Goal: Transaction & Acquisition: Purchase product/service

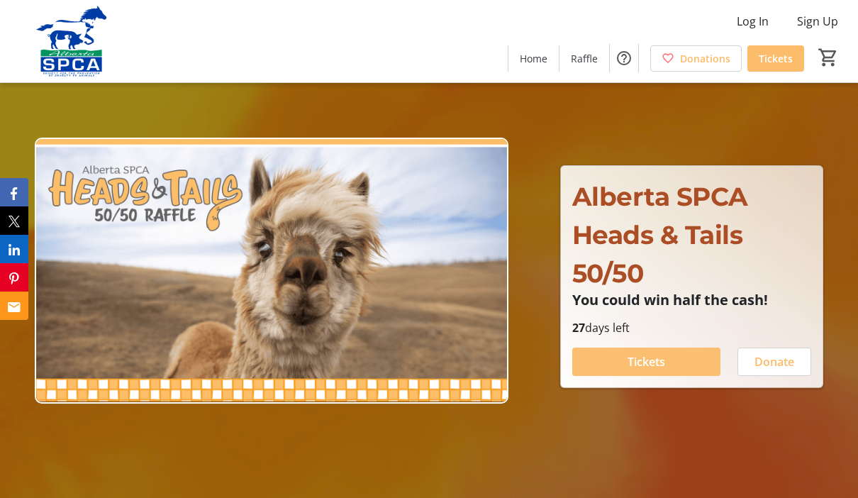
click at [656, 370] on span "Tickets" at bounding box center [647, 361] width 38 height 17
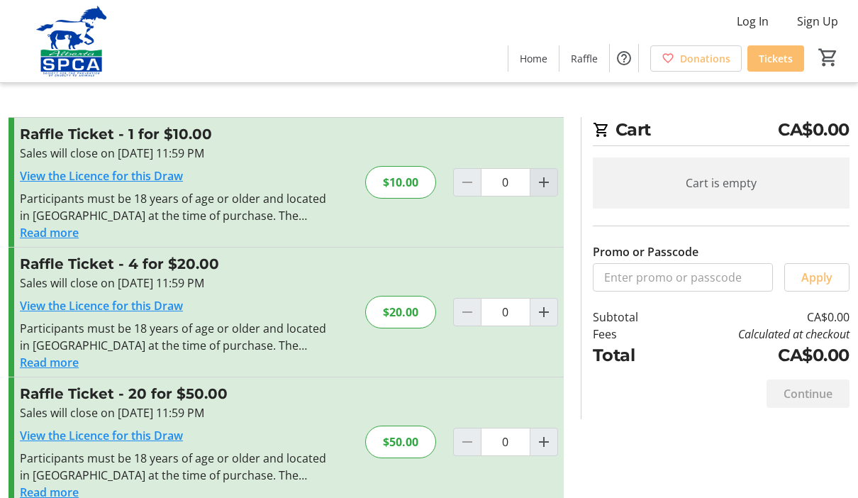
click at [555, 179] on span "Increment by one" at bounding box center [544, 182] width 27 height 27
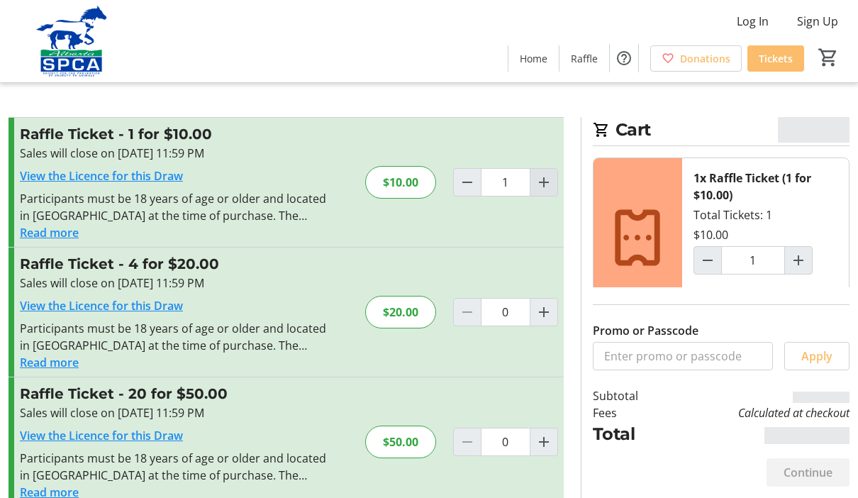
click at [547, 186] on mat-icon "Increment by one" at bounding box center [544, 182] width 17 height 17
type input "2"
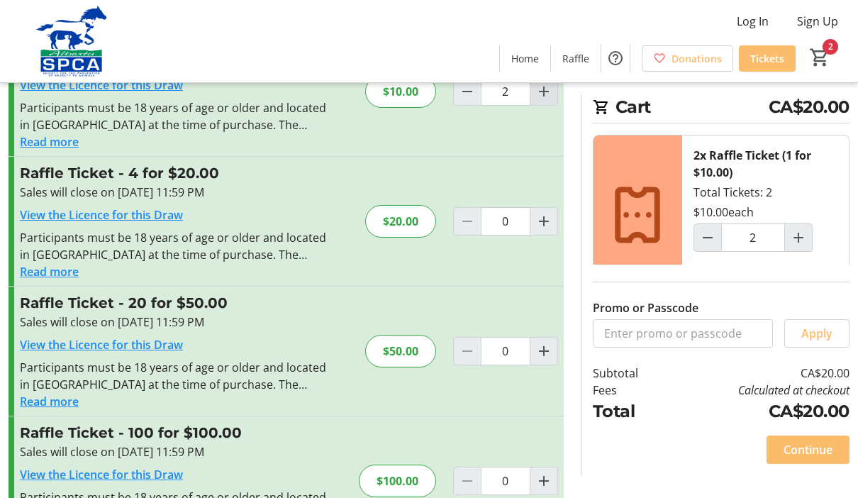
scroll to position [96, 0]
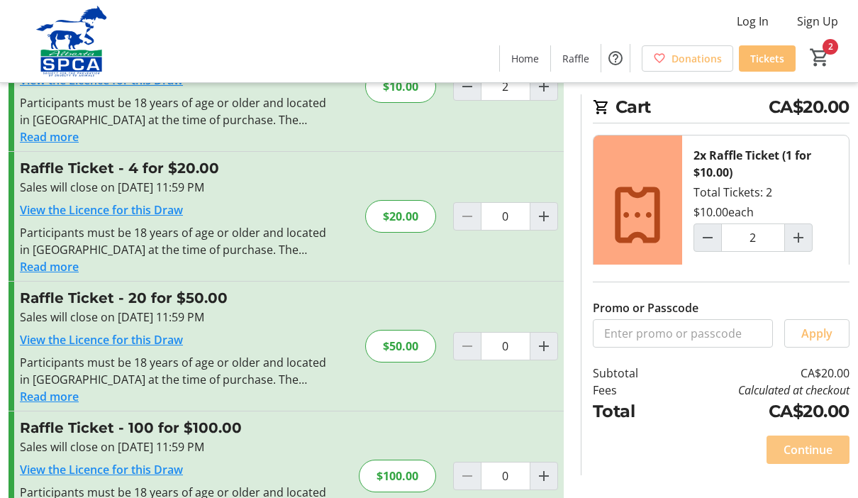
click at [813, 467] on span at bounding box center [808, 450] width 83 height 34
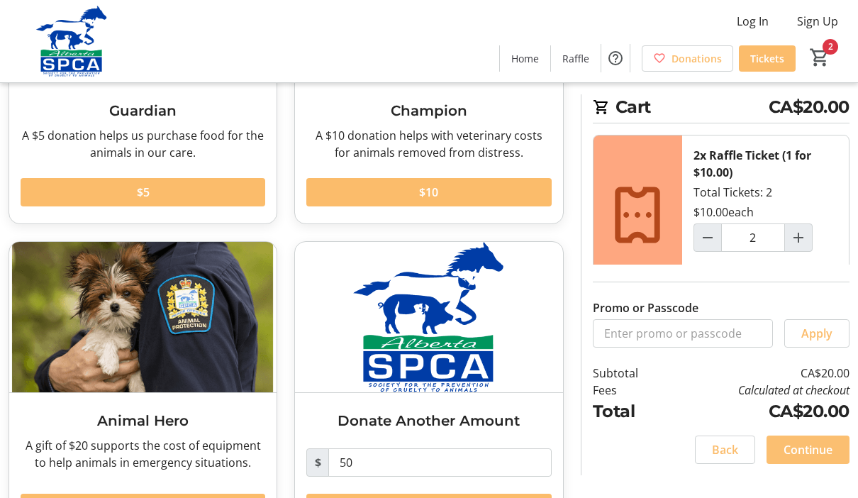
scroll to position [228, 0]
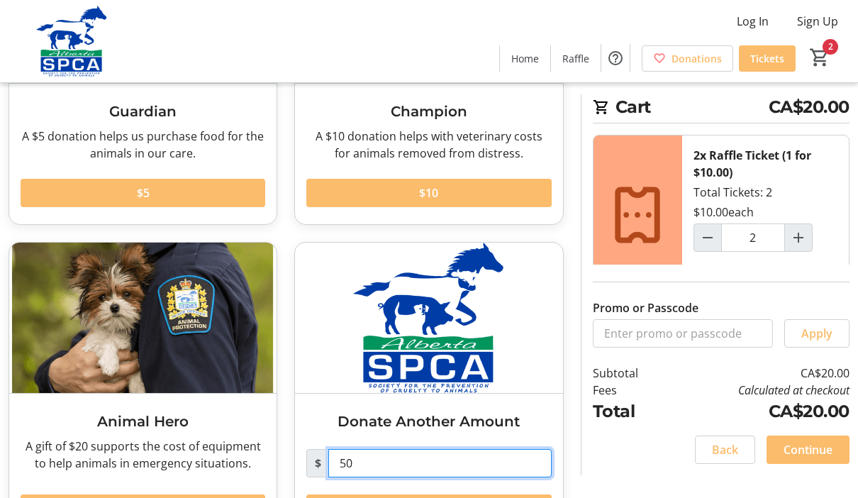
click at [373, 458] on input "50" at bounding box center [439, 463] width 223 height 28
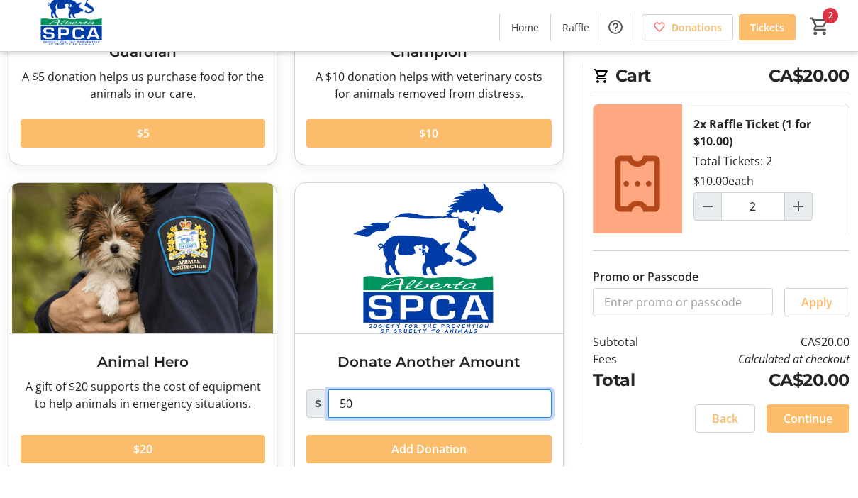
type input "5"
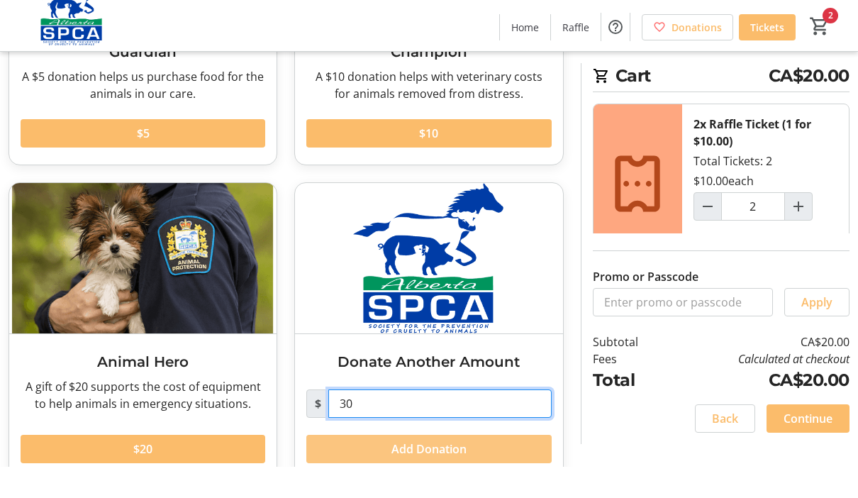
type input "30"
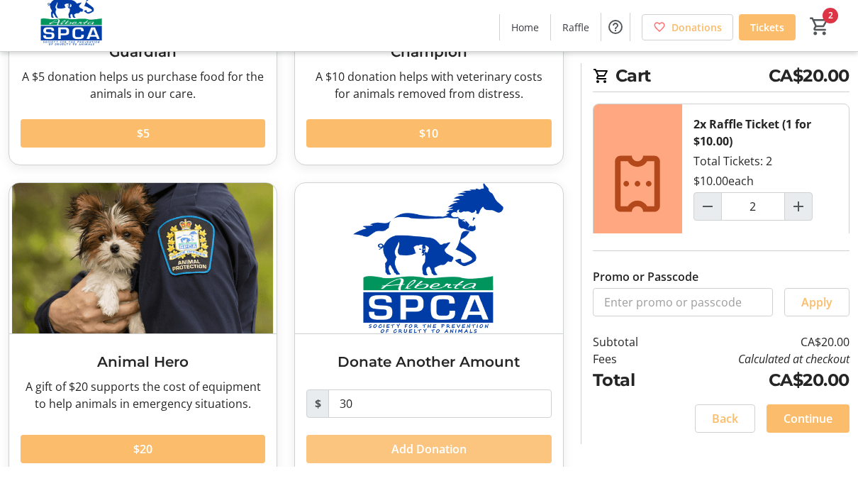
click at [433, 472] on span "Add Donation" at bounding box center [429, 480] width 75 height 17
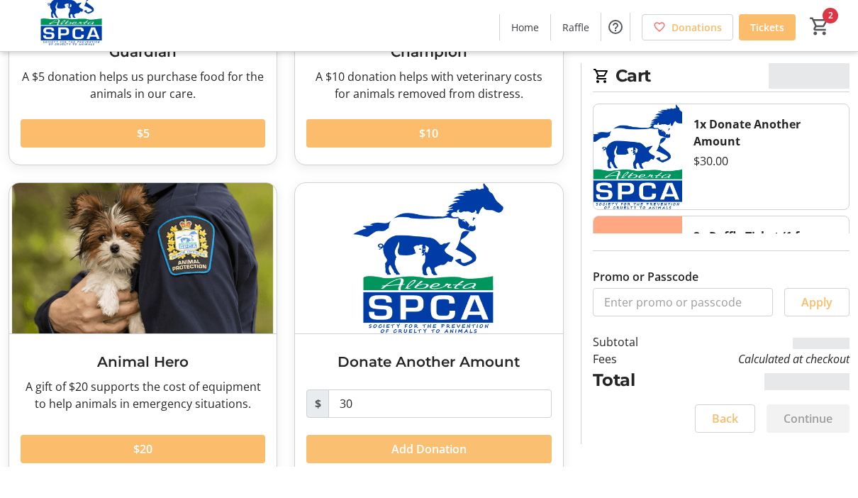
scroll to position [228, 0]
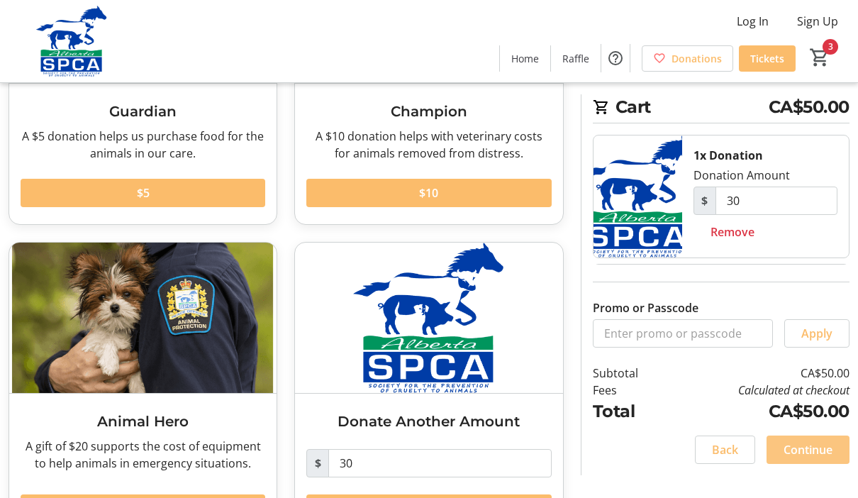
click at [821, 458] on span "Continue" at bounding box center [808, 449] width 49 height 17
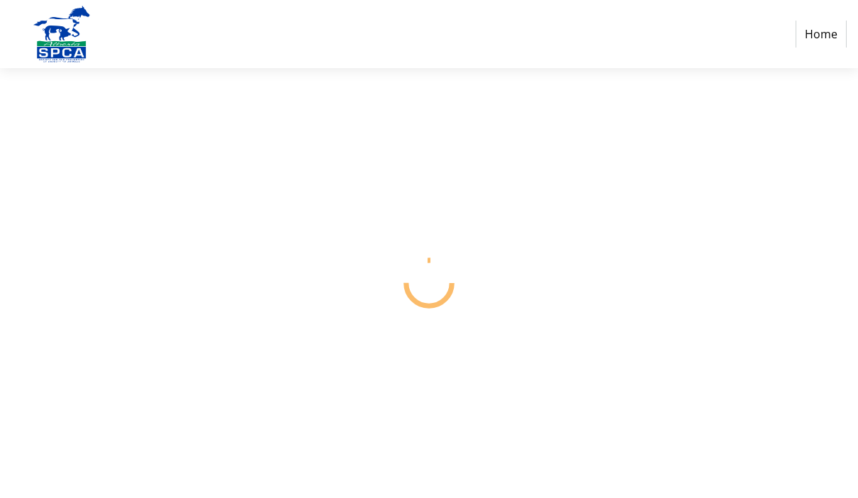
select select "CA"
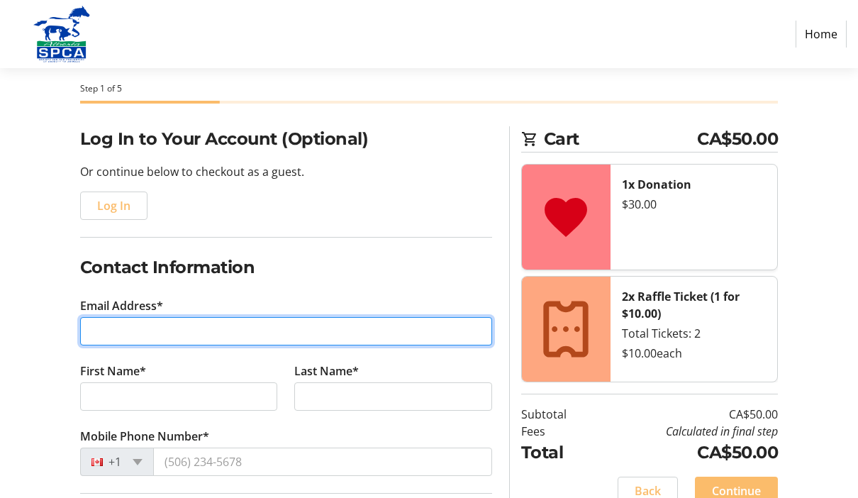
click at [140, 323] on input "Email Address*" at bounding box center [286, 331] width 412 height 28
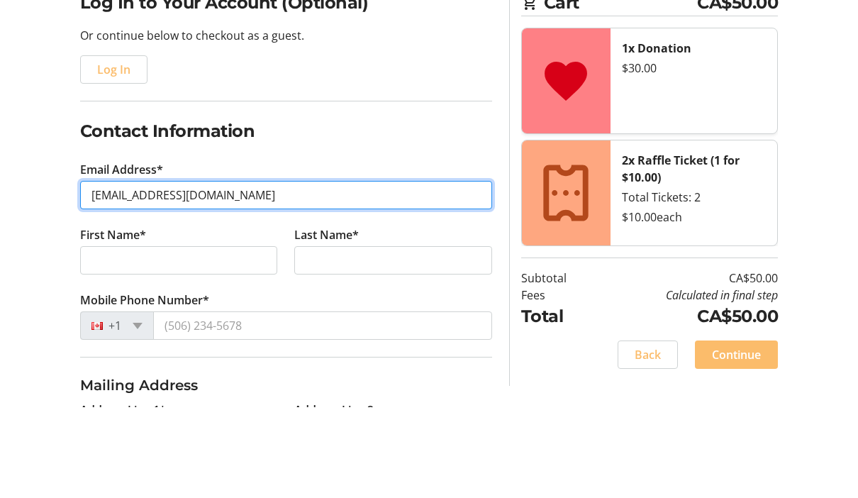
scroll to position [107, 0]
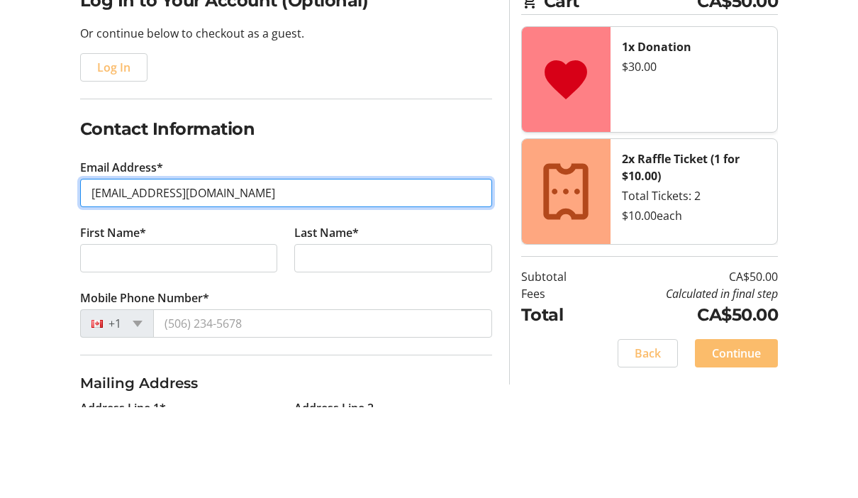
type input "[EMAIL_ADDRESS][DOMAIN_NAME]"
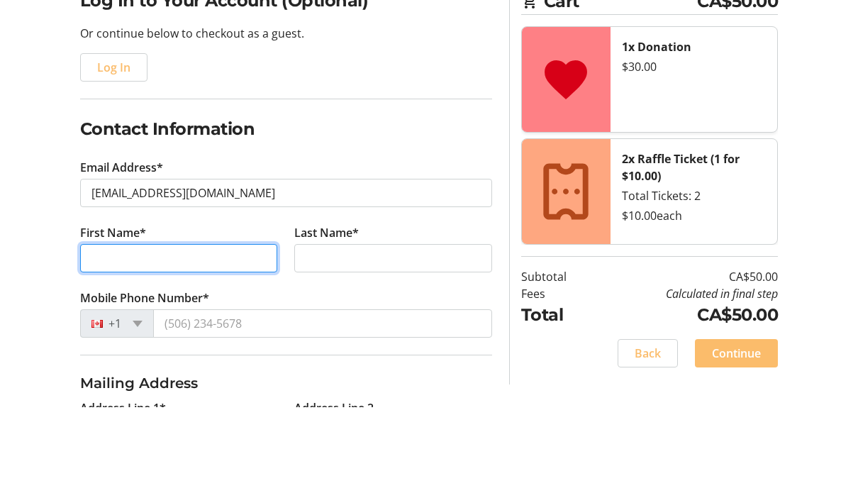
click at [148, 335] on input "First Name*" at bounding box center [179, 349] width 198 height 28
type input "[PERSON_NAME]"
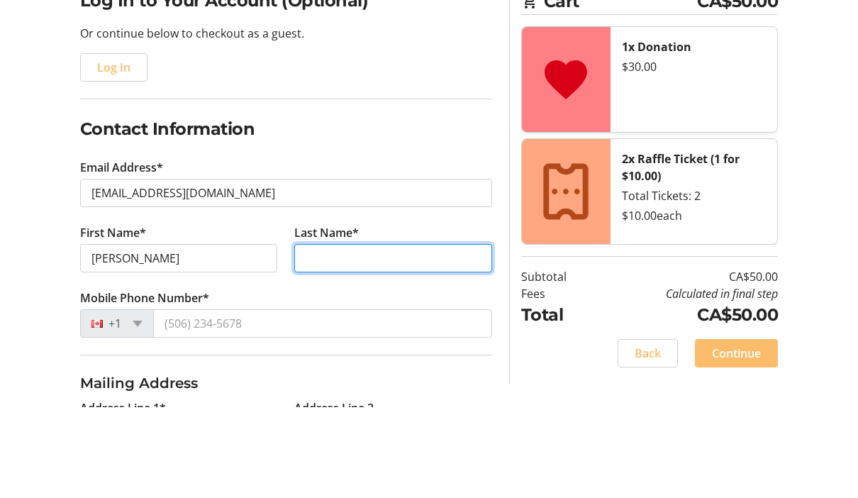
click at [341, 335] on input "Last Name*" at bounding box center [393, 349] width 198 height 28
type input "Doll"
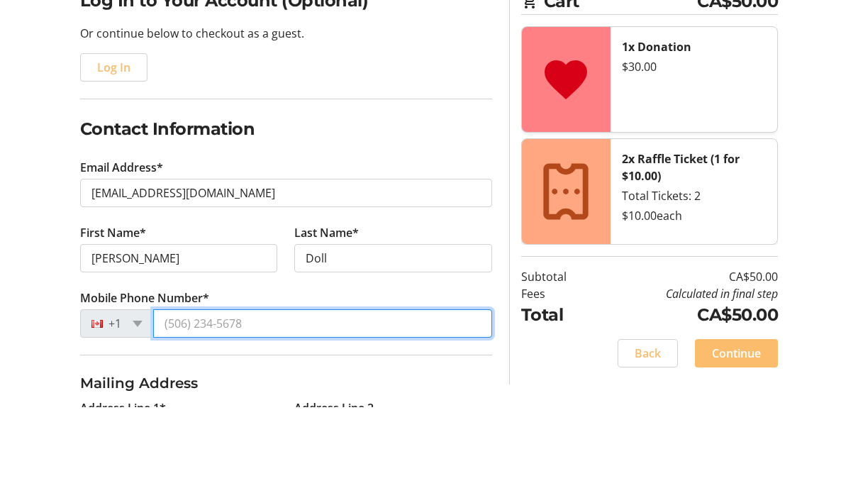
click at [263, 400] on input "Mobile Phone Number*" at bounding box center [322, 414] width 339 height 28
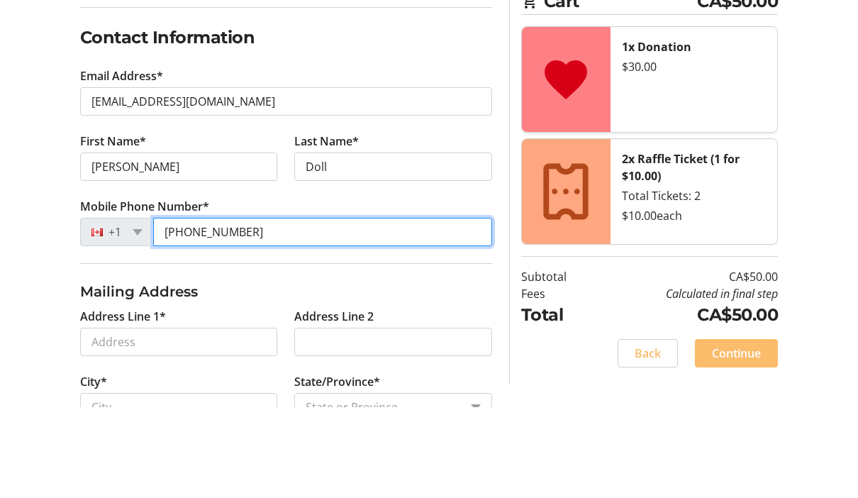
scroll to position [258, 0]
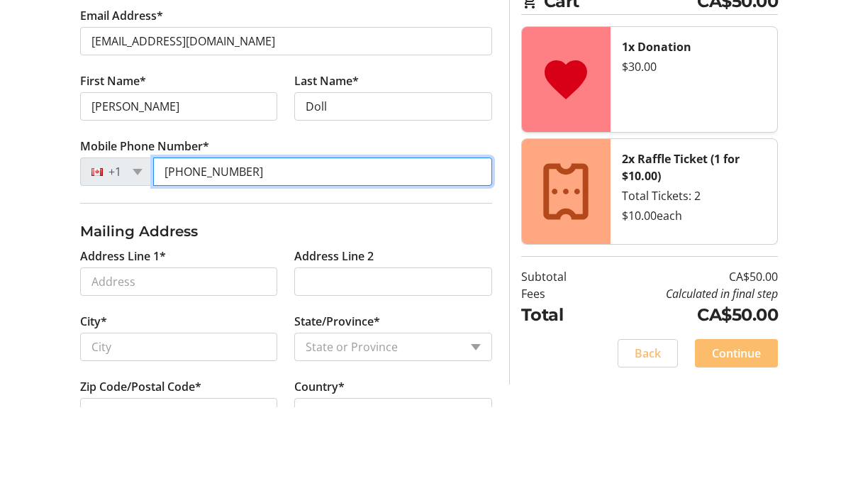
type input "[PHONE_NUMBER]"
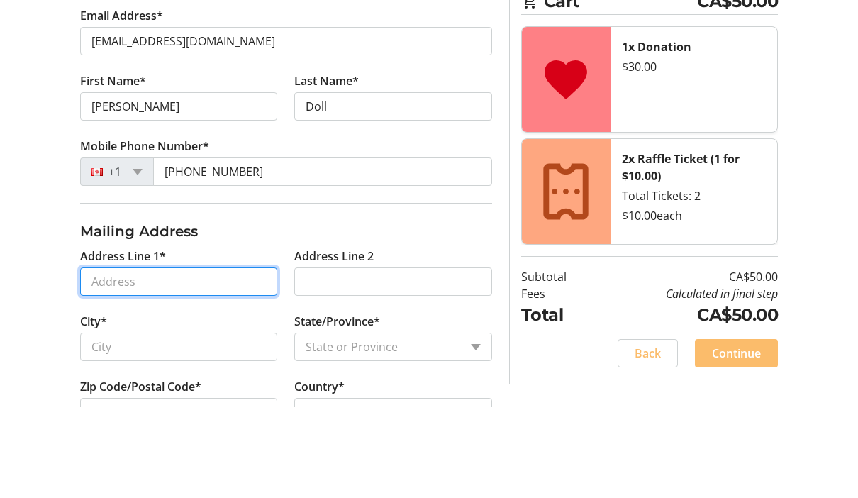
click at [169, 359] on input "Address Line 1*" at bounding box center [179, 373] width 198 height 28
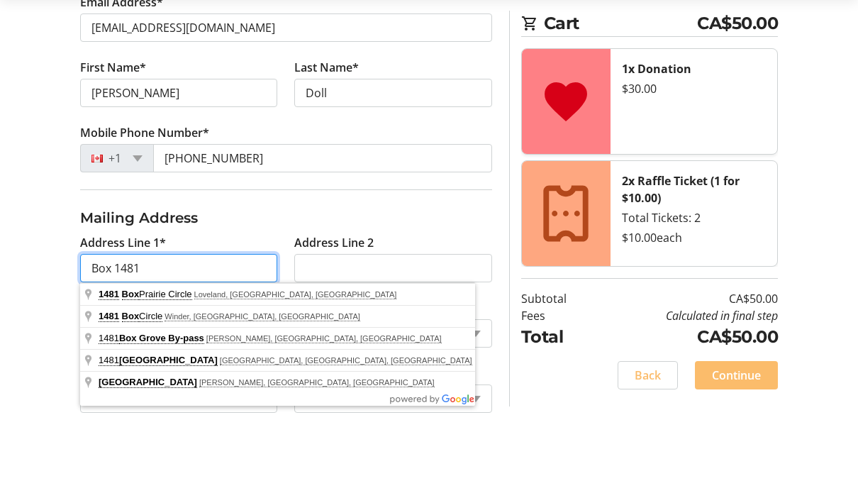
scroll to position [306, 0]
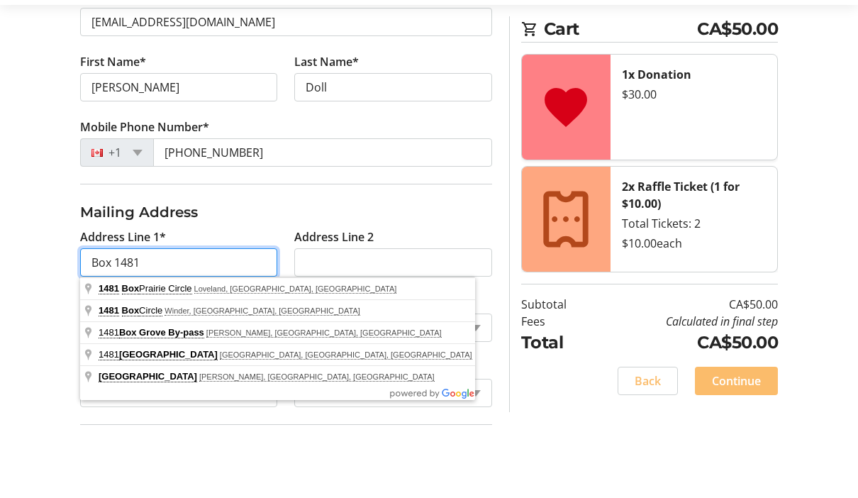
type input "Box 1481"
click at [31, 339] on div "Log In to Your Account (Optional) Or continue below to checkout as a guest. Log…" at bounding box center [429, 236] width 858 height 713
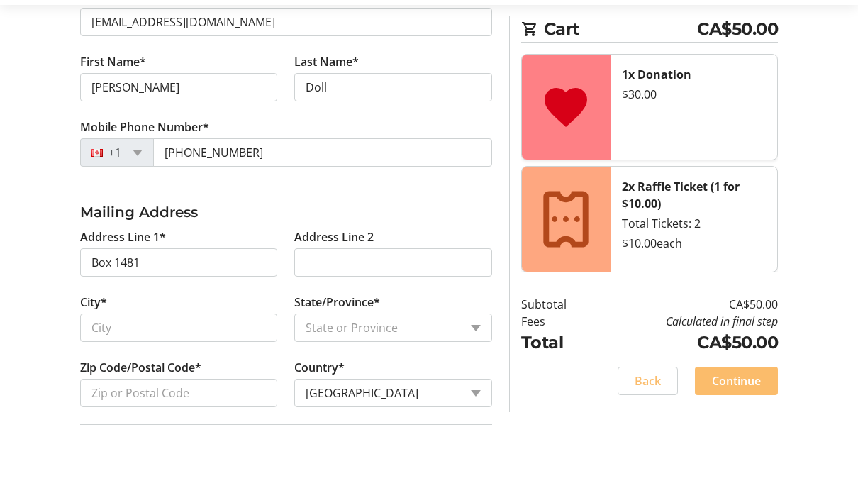
scroll to position [341, 0]
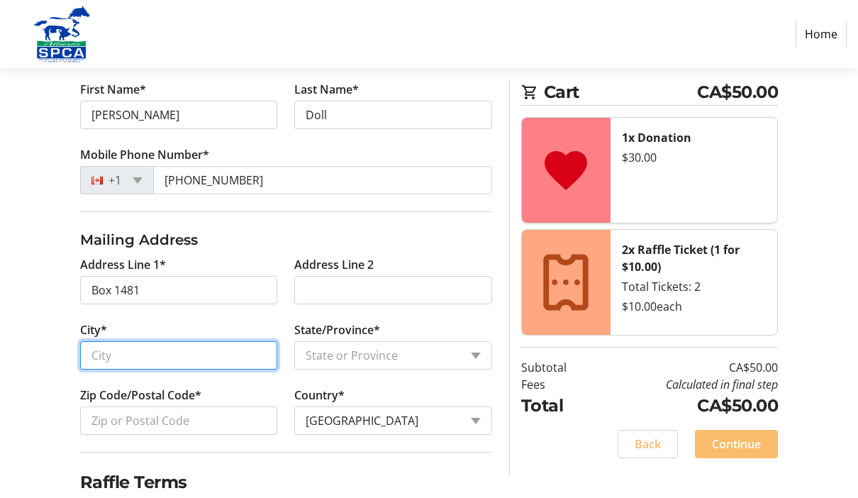
click at [130, 356] on input "City*" at bounding box center [179, 355] width 198 height 28
type input "Fairview"
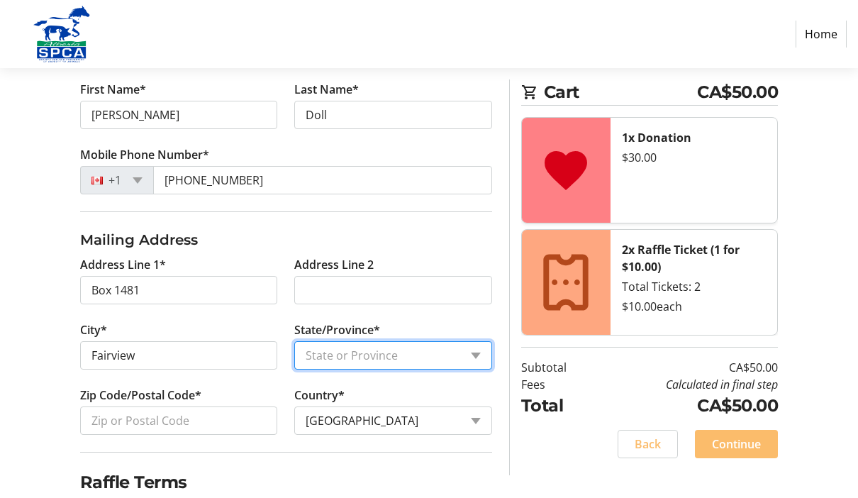
click at [474, 350] on select "State or Province State or Province [GEOGRAPHIC_DATA] [GEOGRAPHIC_DATA] [GEOGRA…" at bounding box center [393, 355] width 198 height 28
select select "AB"
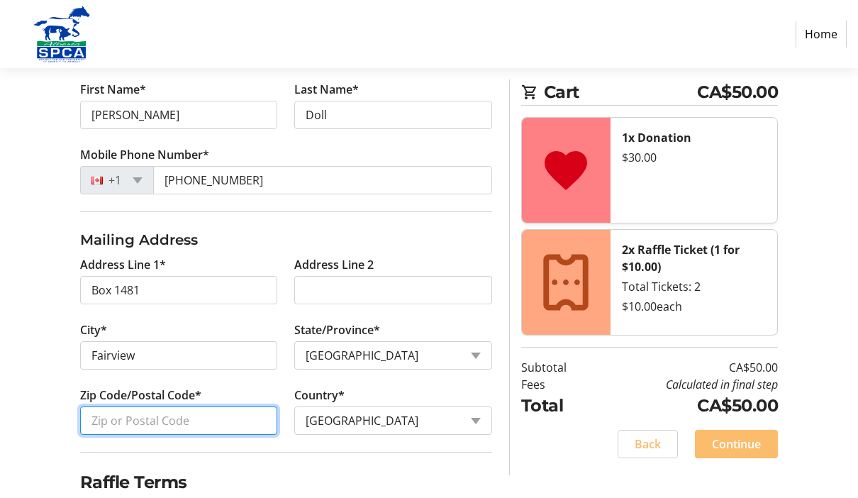
click at [135, 419] on input "Zip Code/Postal Code*" at bounding box center [179, 420] width 198 height 28
type input "T0H1L0"
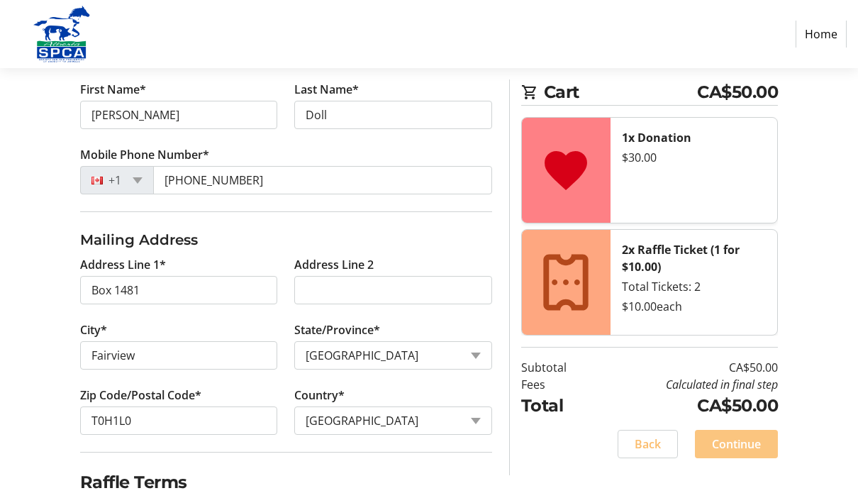
click at [736, 440] on span "Continue" at bounding box center [736, 444] width 49 height 17
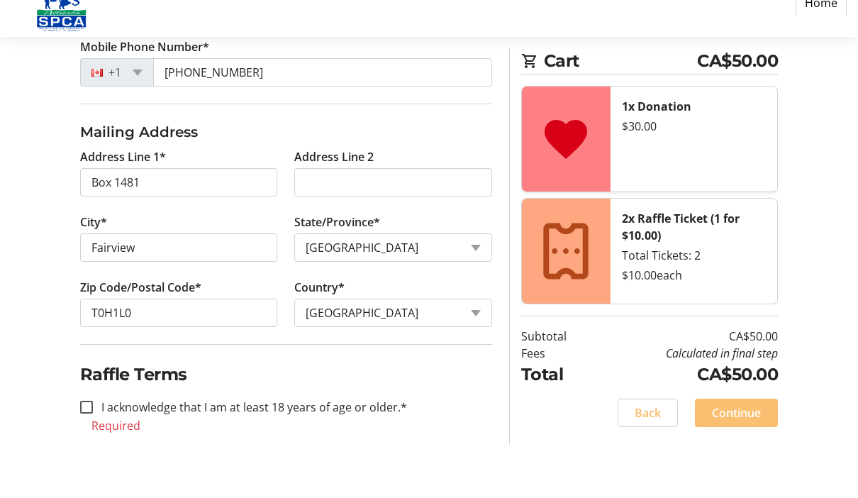
scroll to position [358, 0]
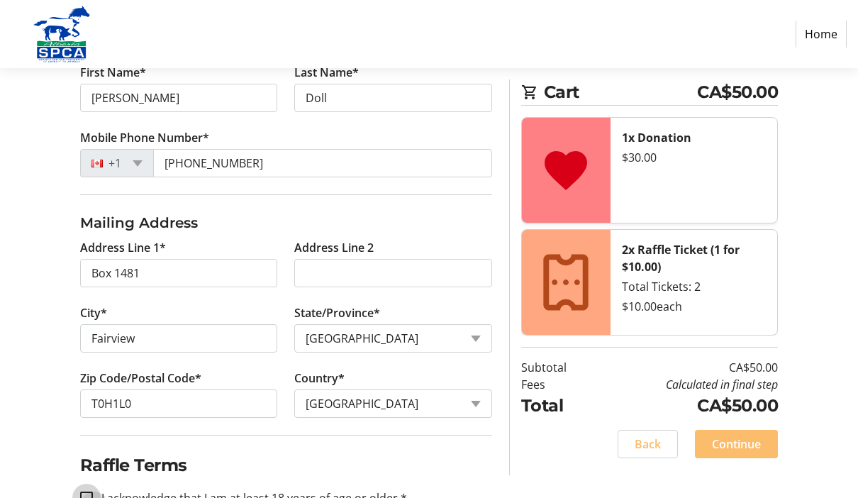
click at [87, 497] on input "I acknowledge that I am at least 18 years of age or older.*" at bounding box center [86, 498] width 13 height 13
checkbox input "true"
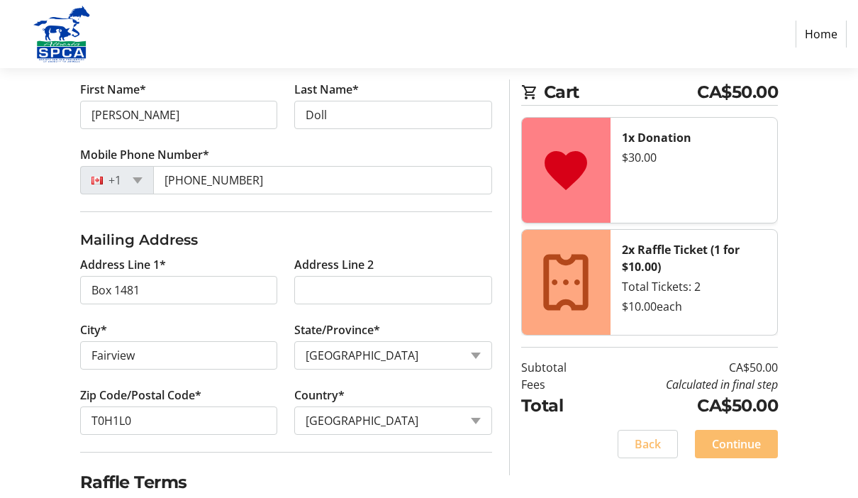
scroll to position [401, 0]
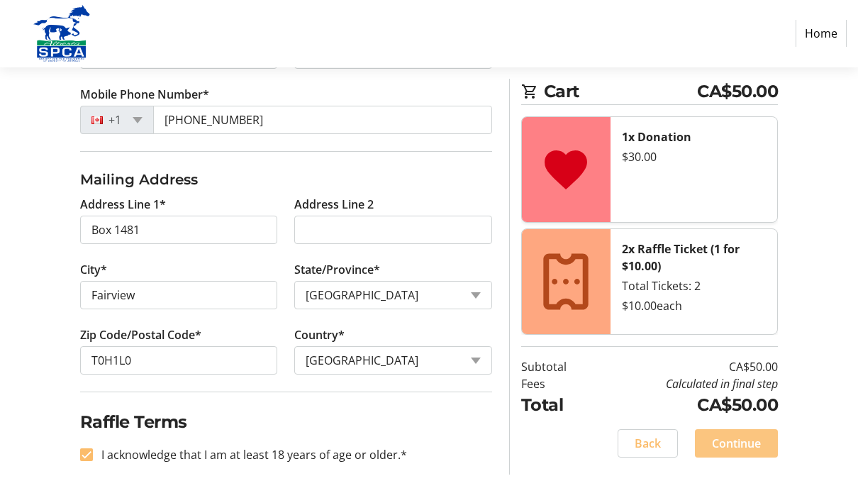
click at [732, 433] on span at bounding box center [736, 444] width 83 height 34
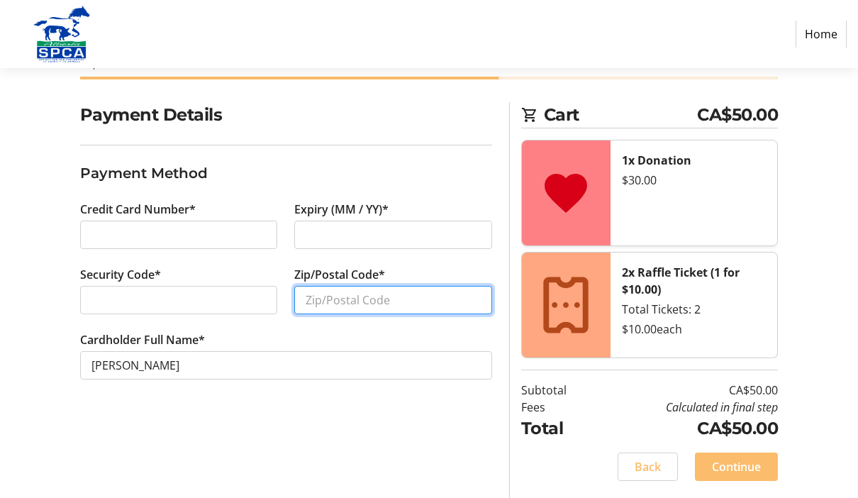
click at [379, 299] on input "Zip/Postal Code*" at bounding box center [393, 300] width 198 height 28
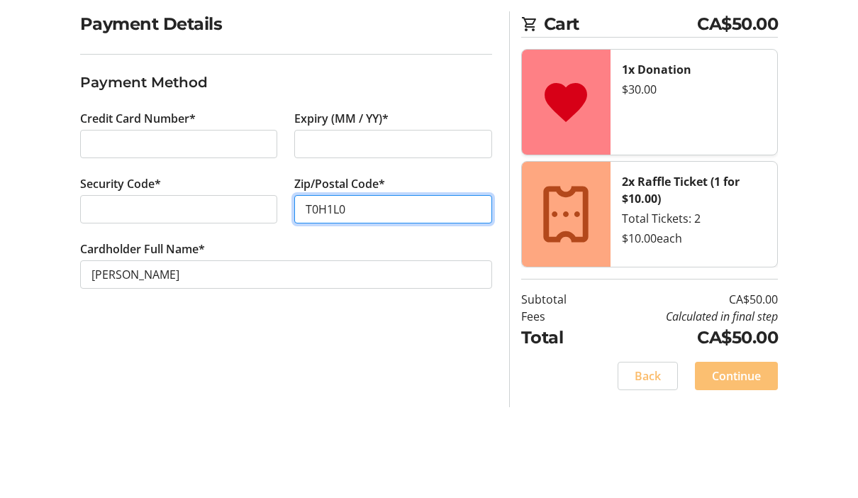
type input "T0H1L0"
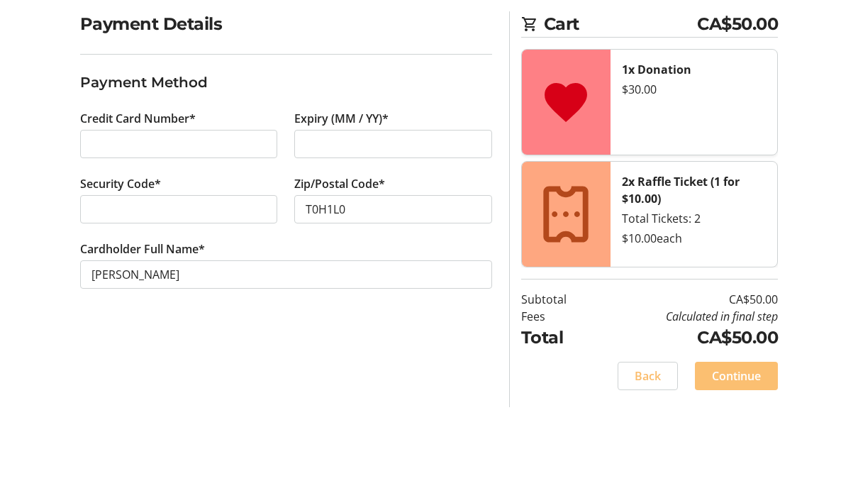
click at [733, 458] on span "Continue" at bounding box center [736, 466] width 49 height 17
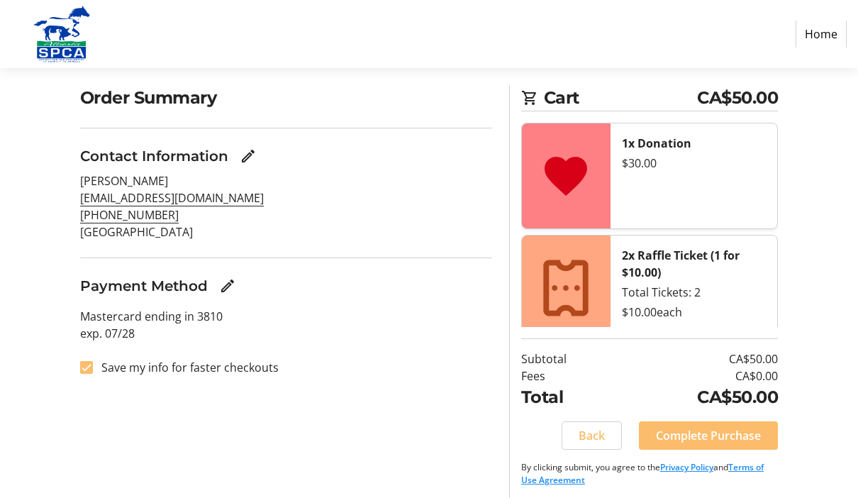
scroll to position [121, 0]
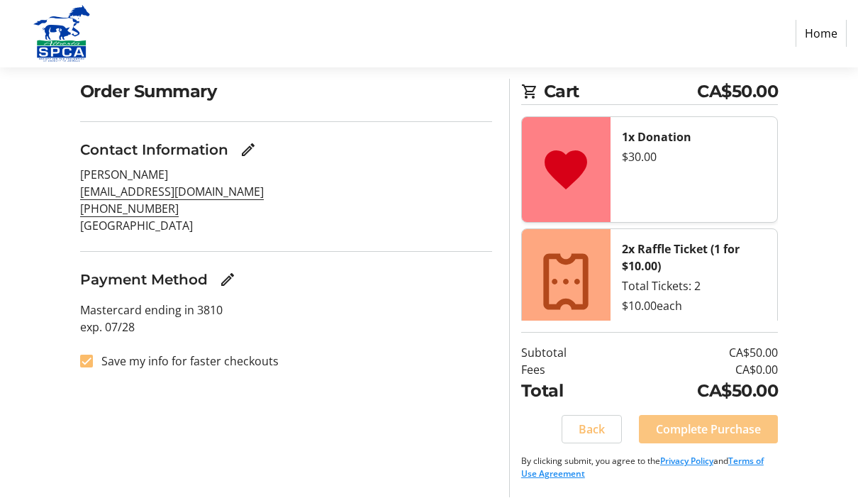
click at [714, 424] on span "Complete Purchase" at bounding box center [708, 429] width 105 height 17
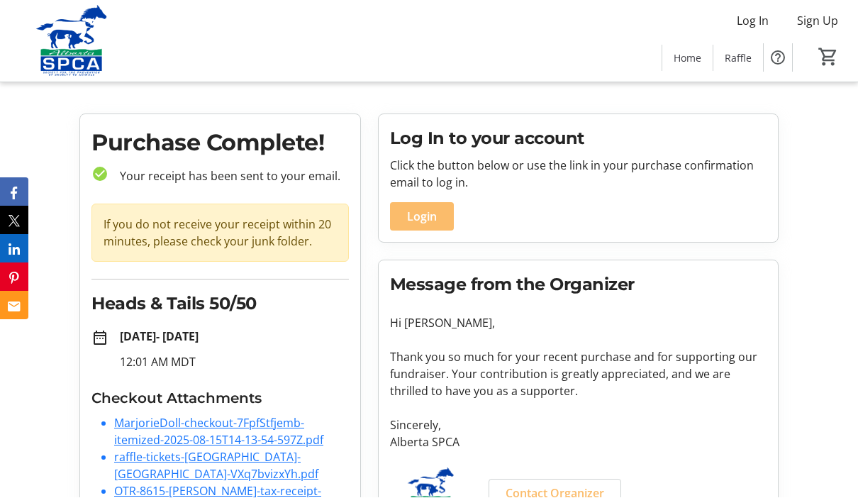
scroll to position [60, 0]
